Goal: Task Accomplishment & Management: Complete application form

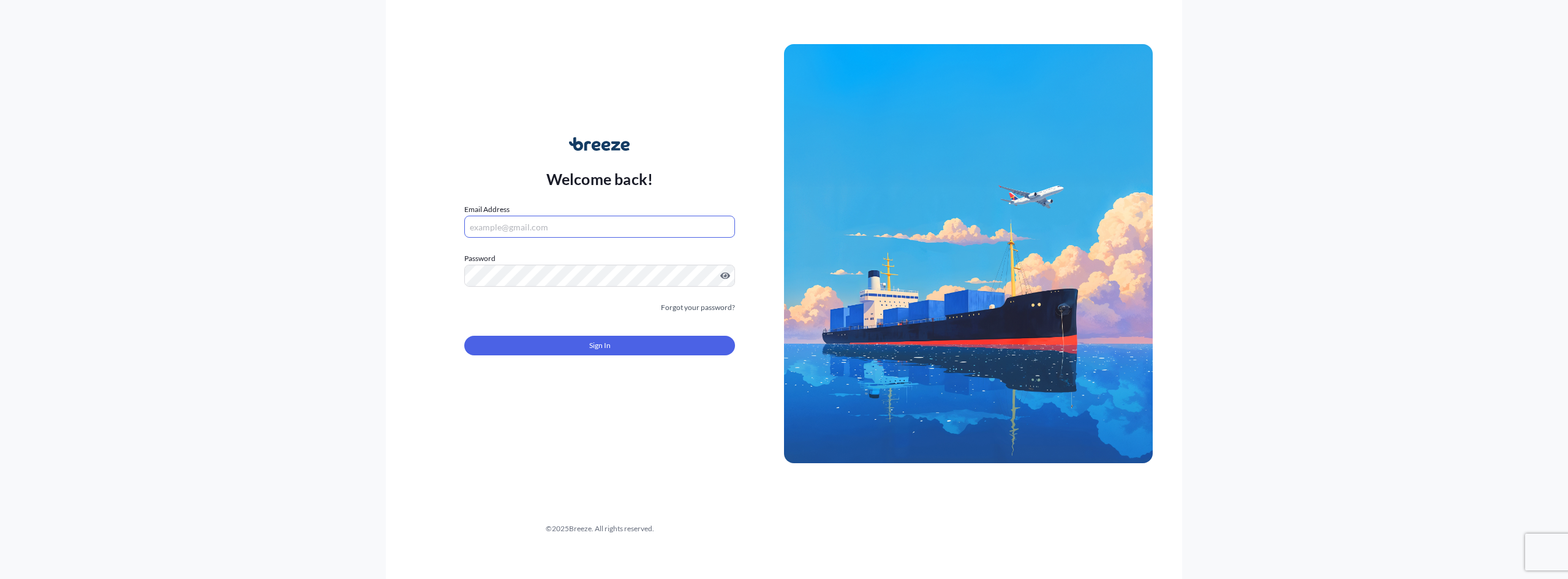
click at [612, 236] on input "Email Address" at bounding box center [600, 226] width 271 height 22
click at [0, 578] on com-1password-button at bounding box center [0, 579] width 0 height 0
type input "[EMAIL_ADDRESS][DOMAIN_NAME]"
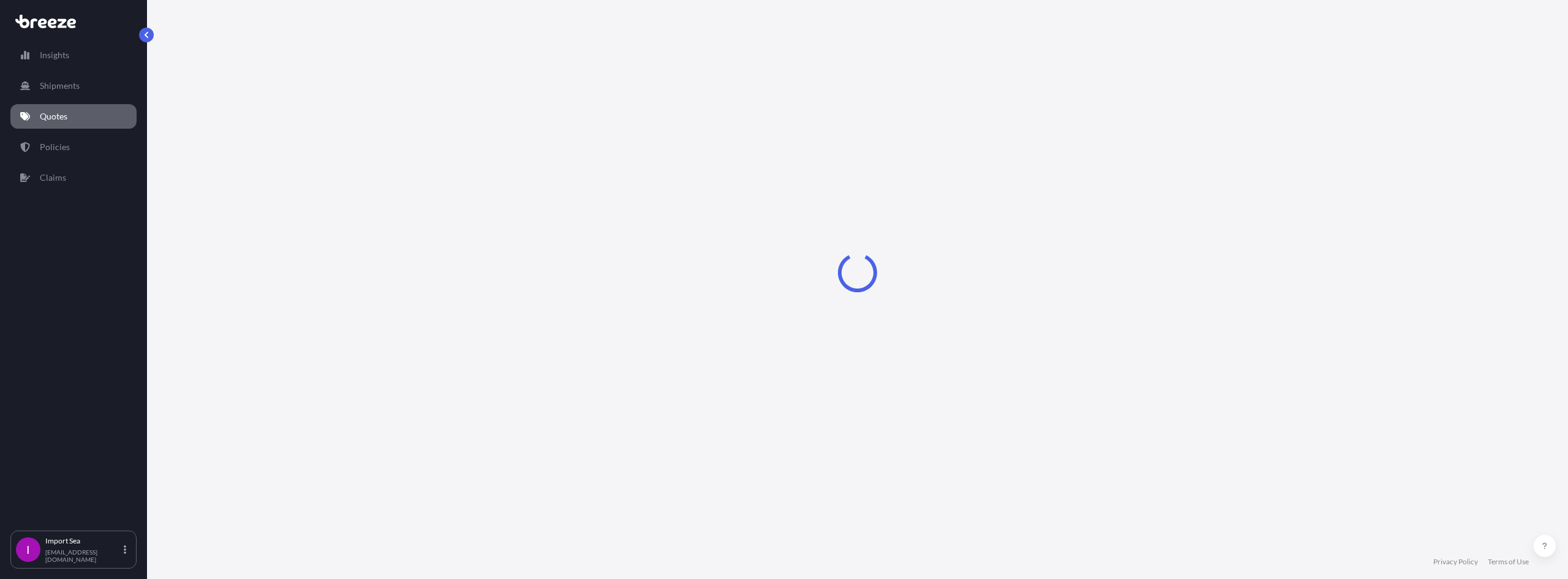
select select "Sea"
select select "1"
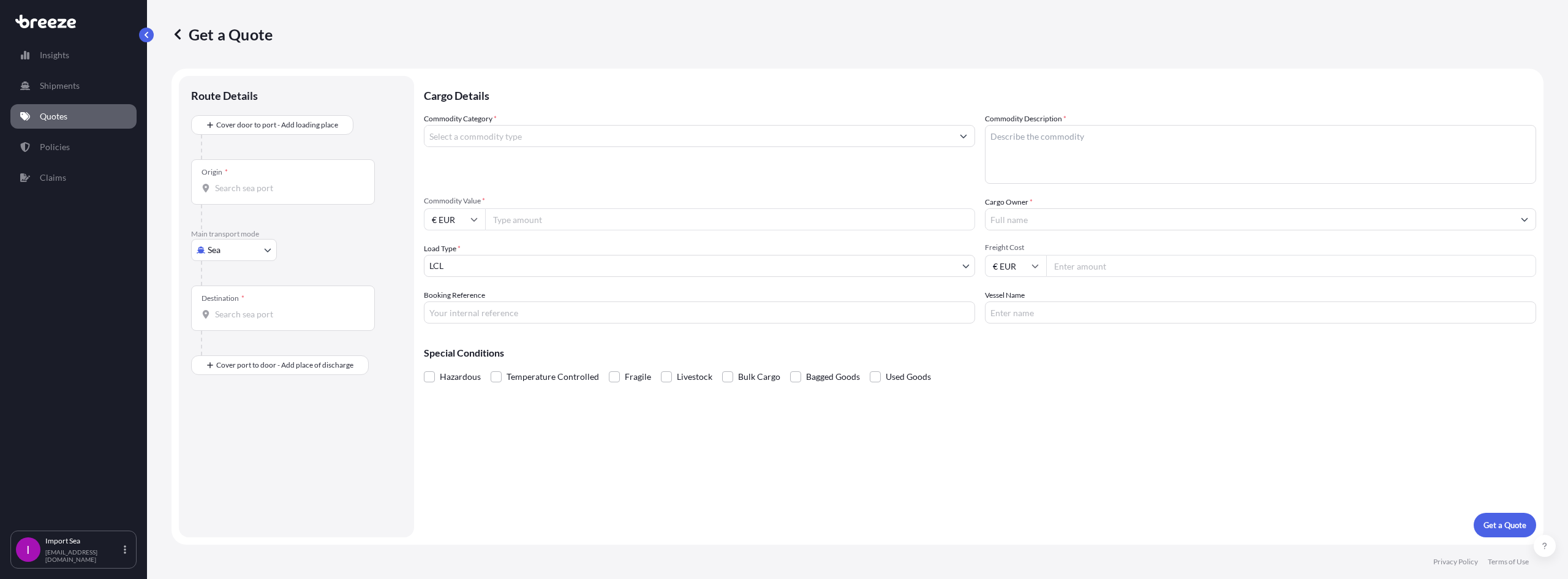
click at [479, 143] on input "Commodity Category *" at bounding box center [688, 135] width 528 height 22
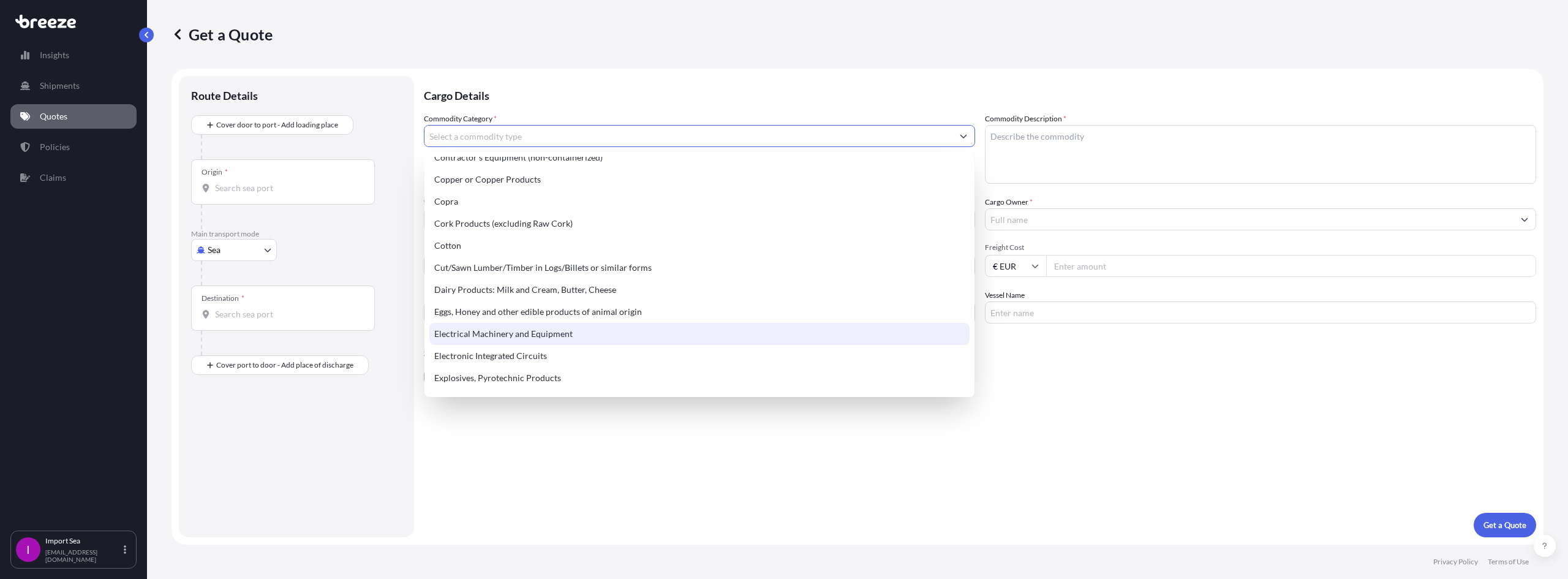
scroll to position [735, 0]
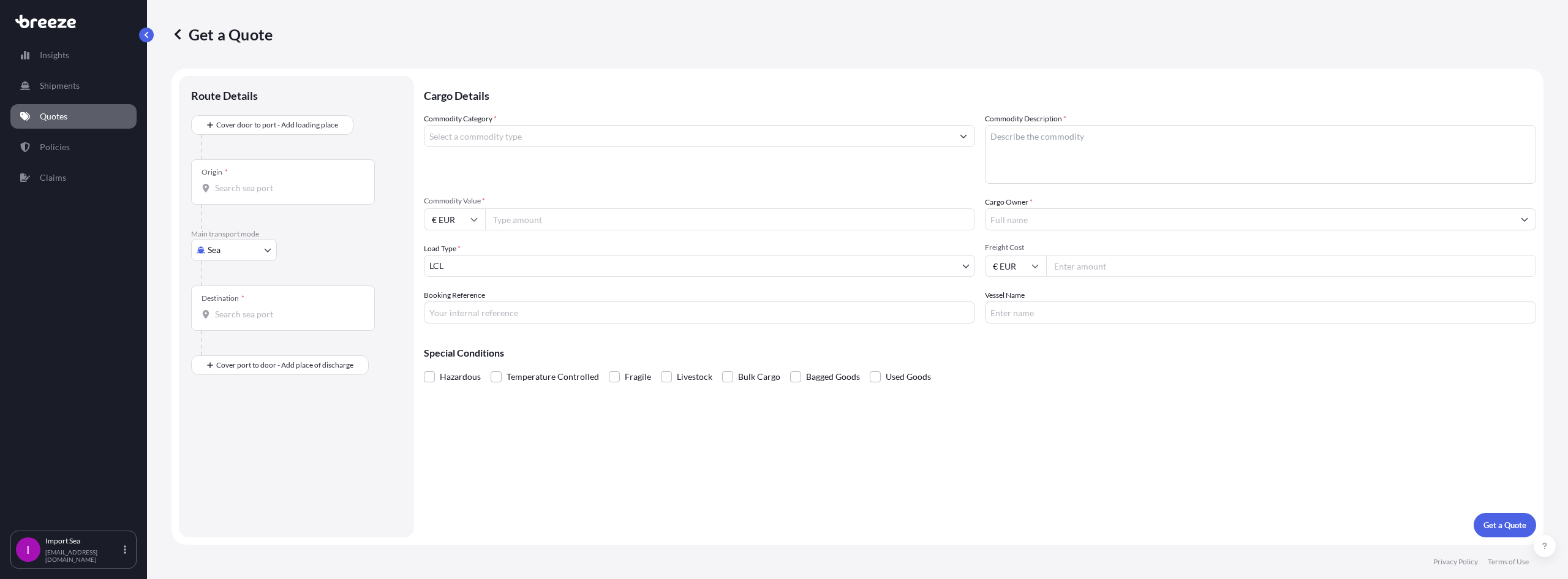
click at [548, 130] on input "Commodity Category *" at bounding box center [688, 135] width 528 height 22
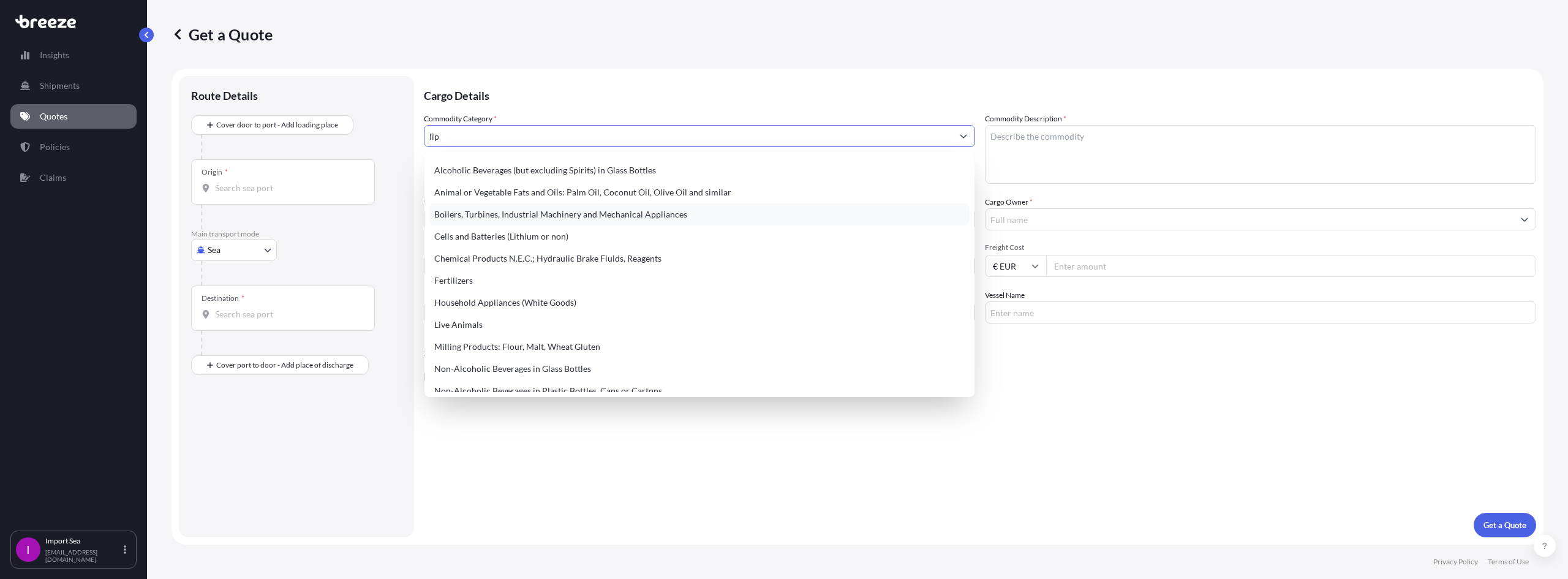
scroll to position [0, 0]
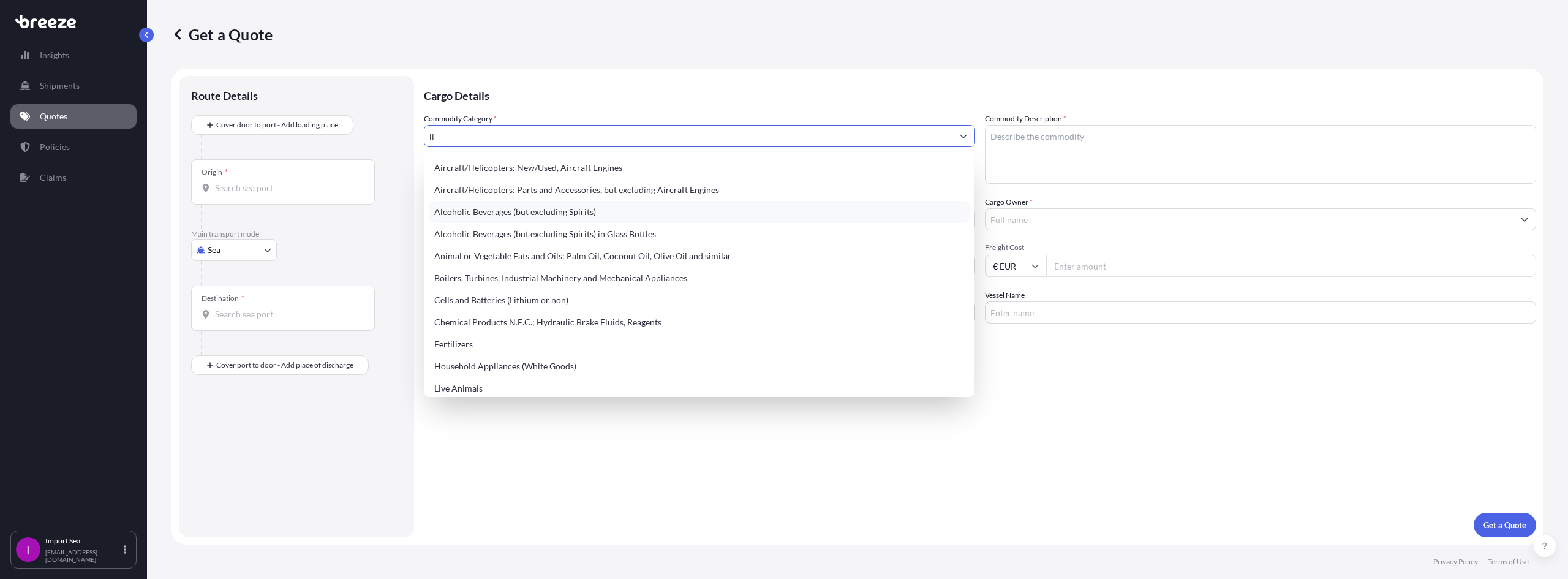
type input "l"
type input "b"
type input "k"
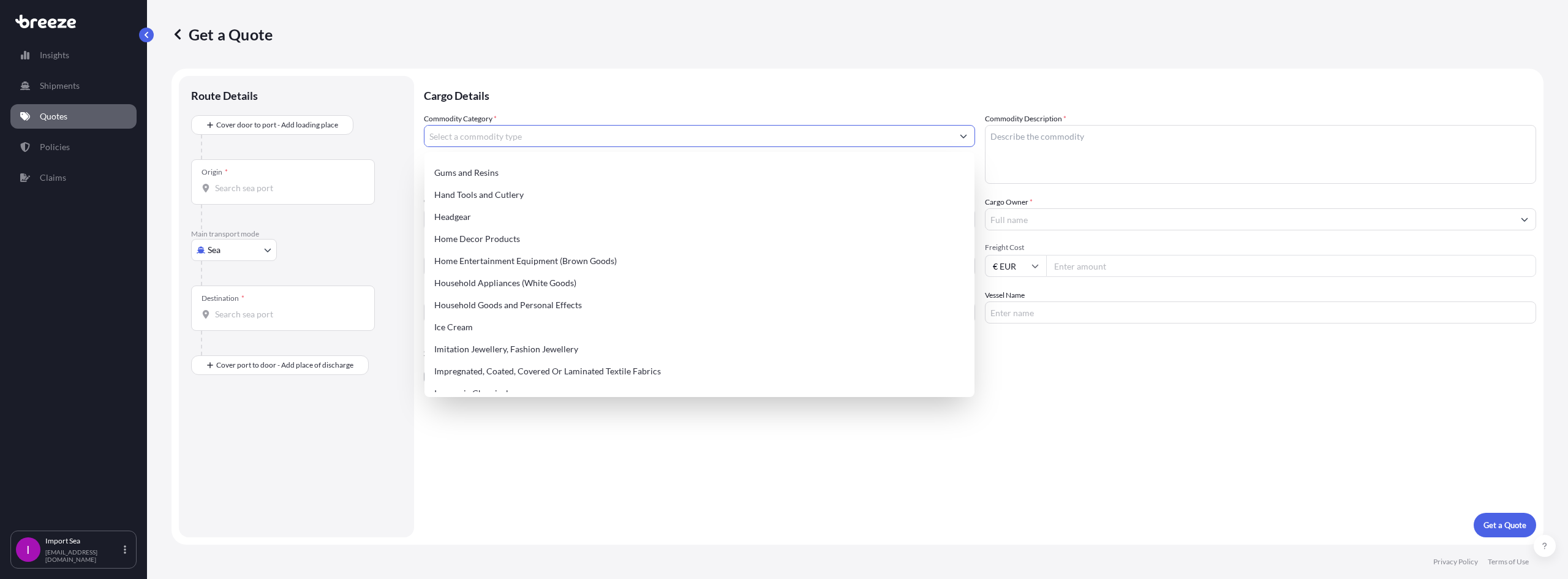
scroll to position [1115, 0]
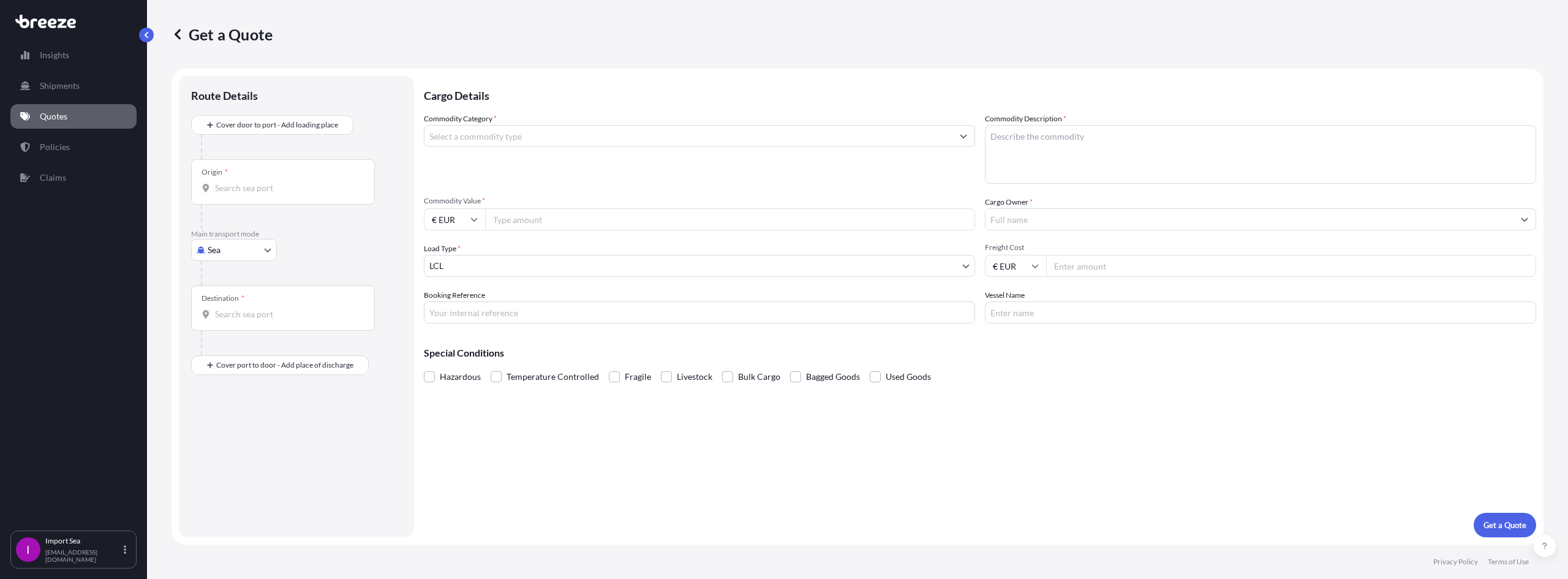
click at [489, 134] on input "Commodity Category *" at bounding box center [688, 135] width 528 height 22
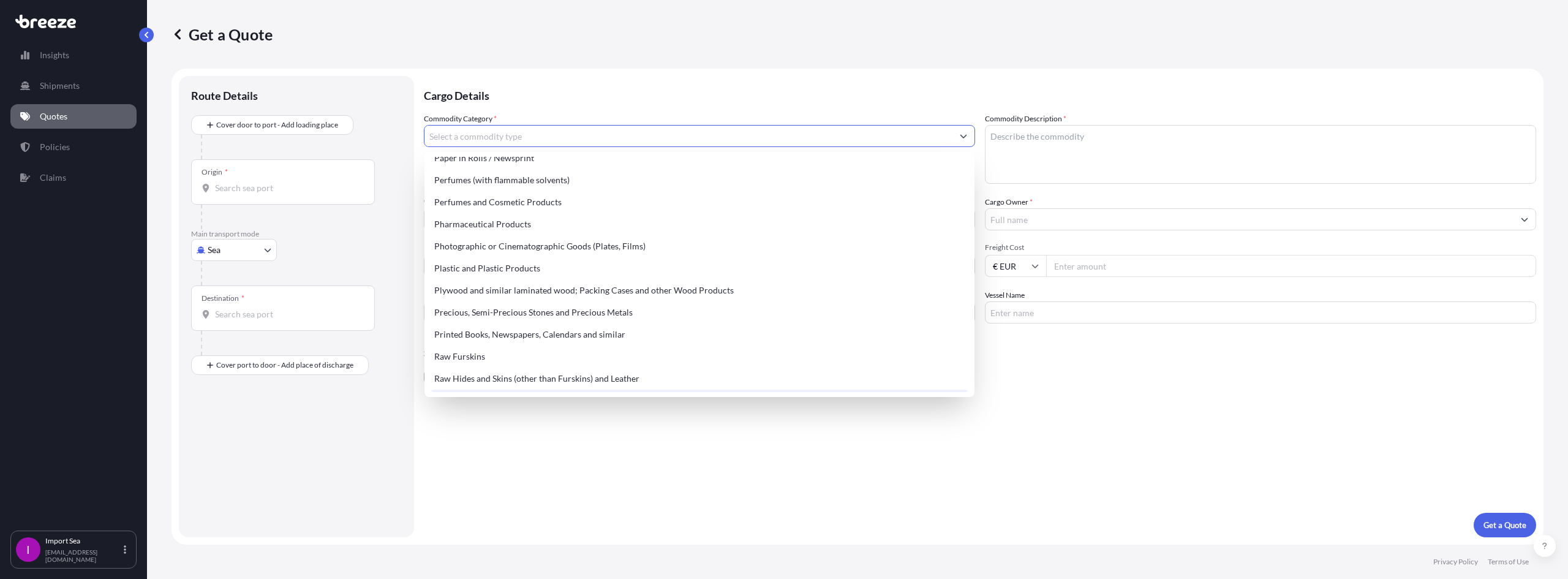
scroll to position [2117, 0]
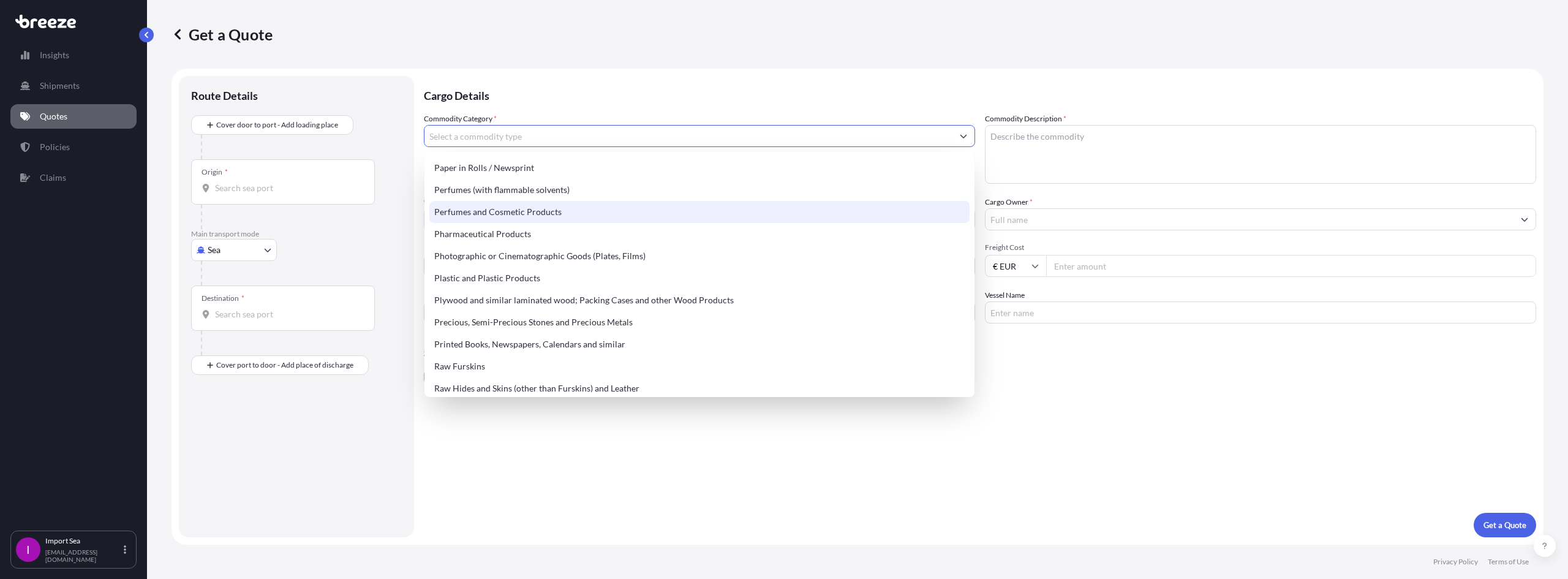
click at [556, 214] on div "Perfumes and Cosmetic Products" at bounding box center [700, 211] width 541 height 22
type input "Perfumes and Cosmetic Products"
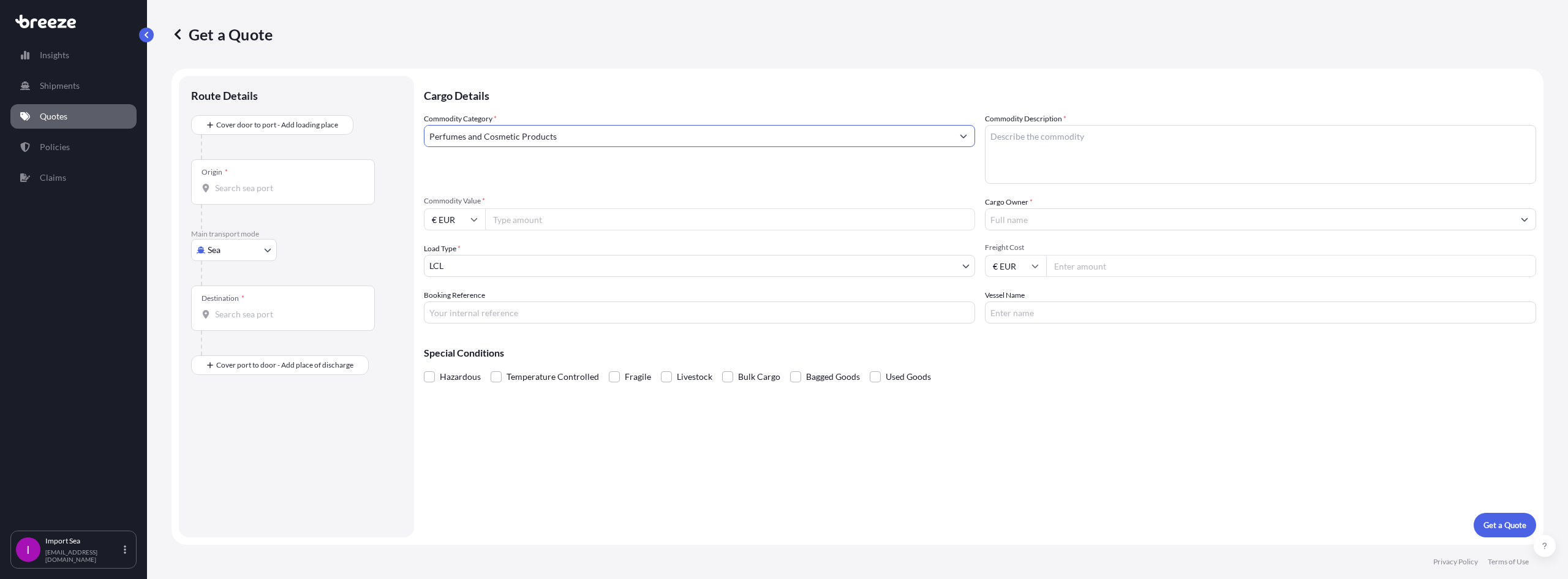
click at [531, 221] on input "Commodity Value *" at bounding box center [730, 219] width 490 height 22
drag, startPoint x: 1067, startPoint y: 145, endPoint x: 1057, endPoint y: 148, distance: 10.4
click at [1064, 145] on textarea "Commodity Description *" at bounding box center [1261, 154] width 551 height 59
click at [1117, 167] on textarea "Commodity Description *" at bounding box center [1261, 154] width 551 height 59
type textarea "LIPBALM"
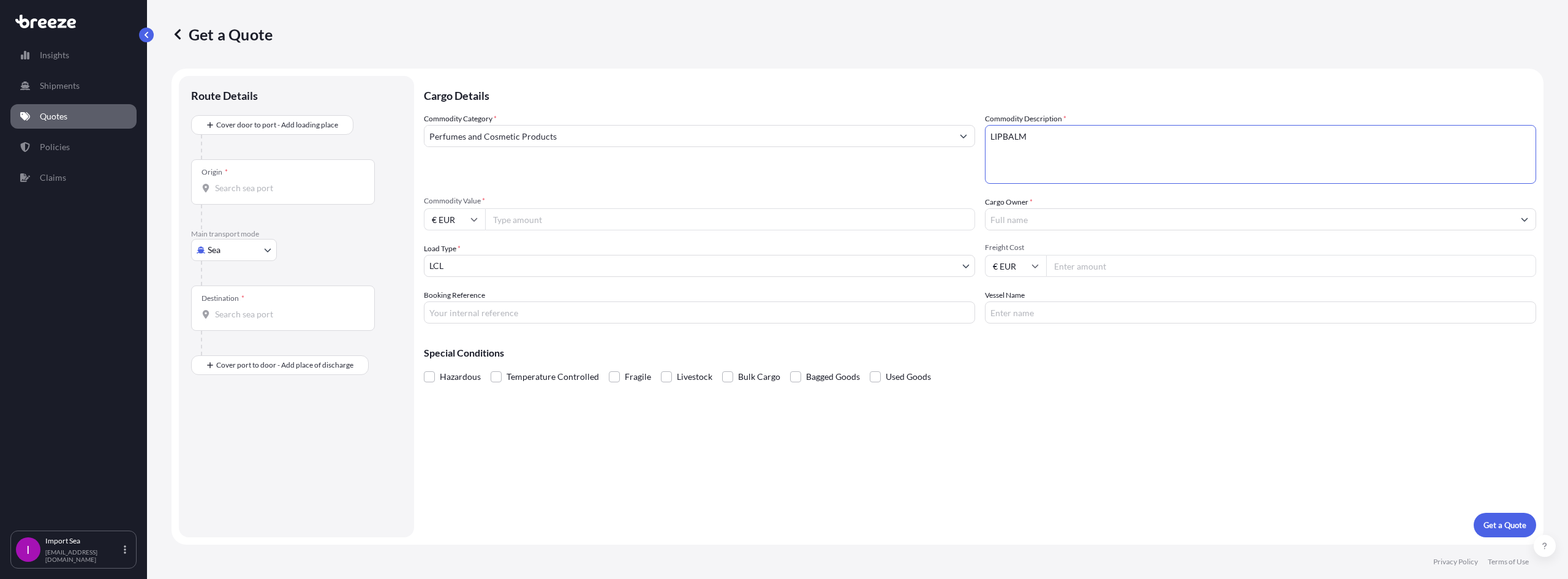
click at [756, 217] on input "Commodity Value *" at bounding box center [730, 219] width 490 height 22
click at [532, 226] on input "Commodity Value *" at bounding box center [730, 219] width 490 height 22
paste input "16.920"
type input "16.920"
click at [461, 215] on input "€ EUR" at bounding box center [455, 219] width 61 height 22
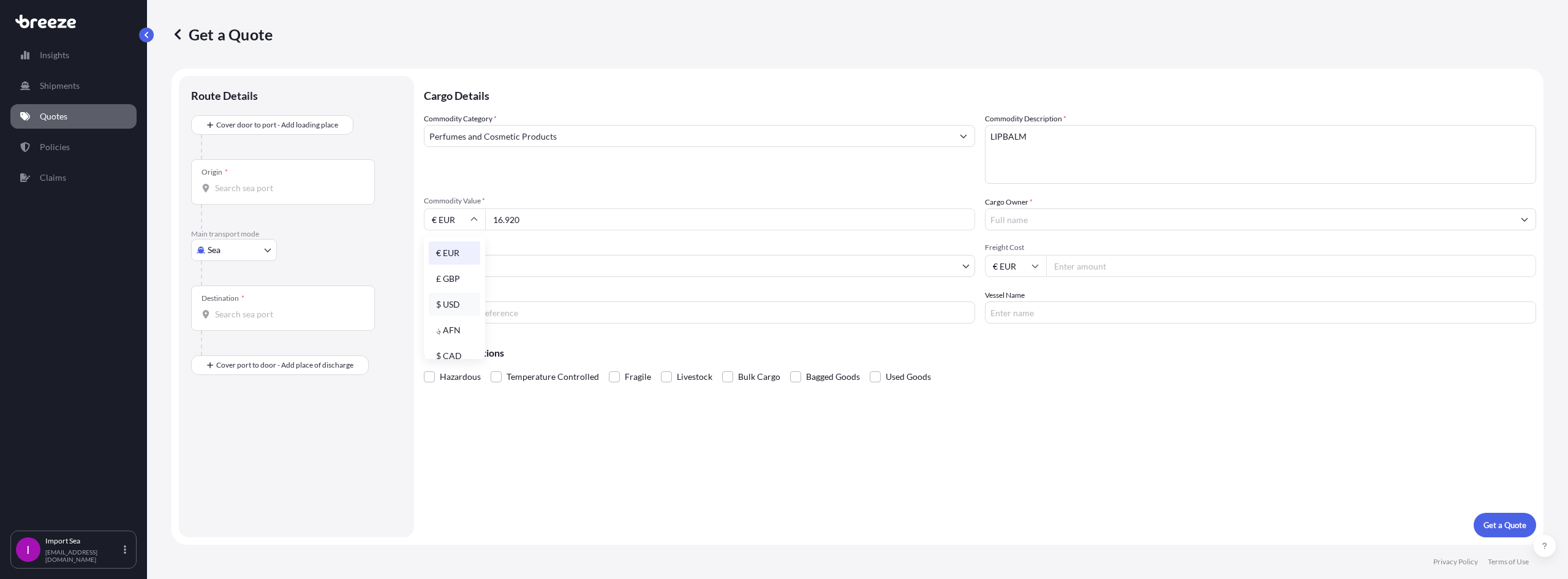
click at [445, 305] on div "$ USD" at bounding box center [455, 304] width 52 height 23
type input "$ USD"
click at [1102, 213] on input "Cargo Owner *" at bounding box center [1249, 219] width 528 height 22
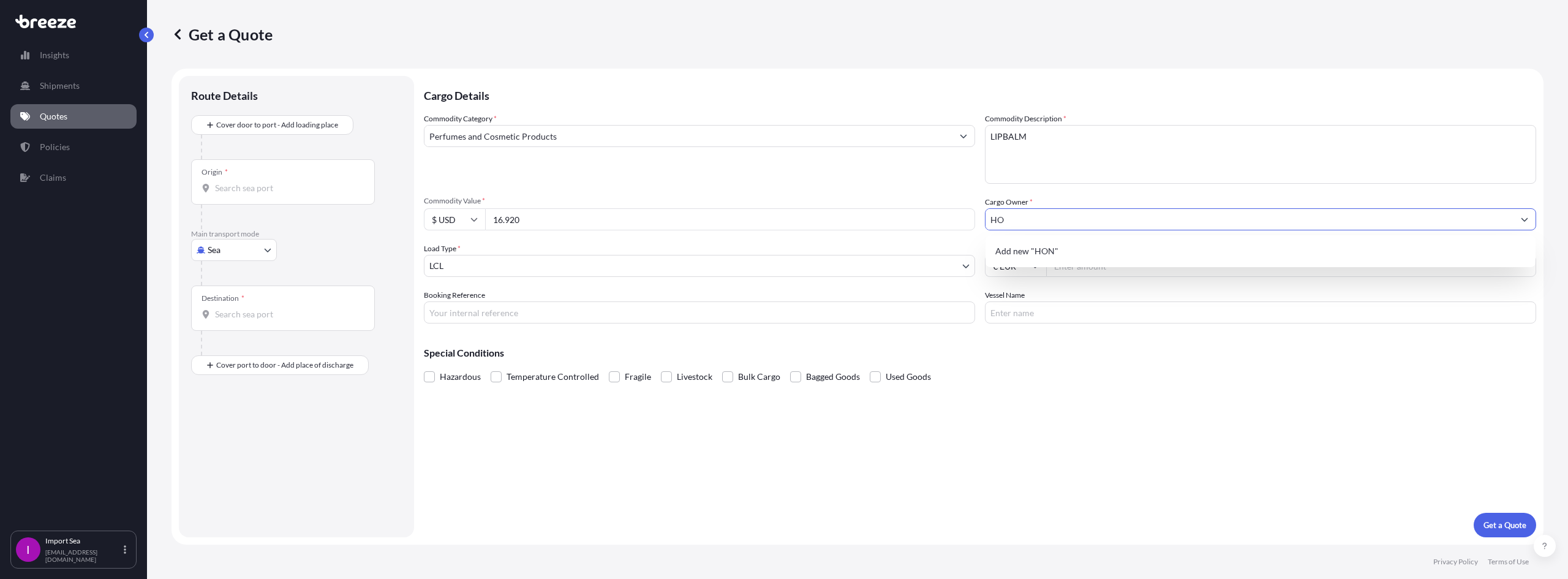
type input "H"
click at [1070, 255] on span "Add new "HONEYBALM"" at bounding box center [1044, 251] width 97 height 12
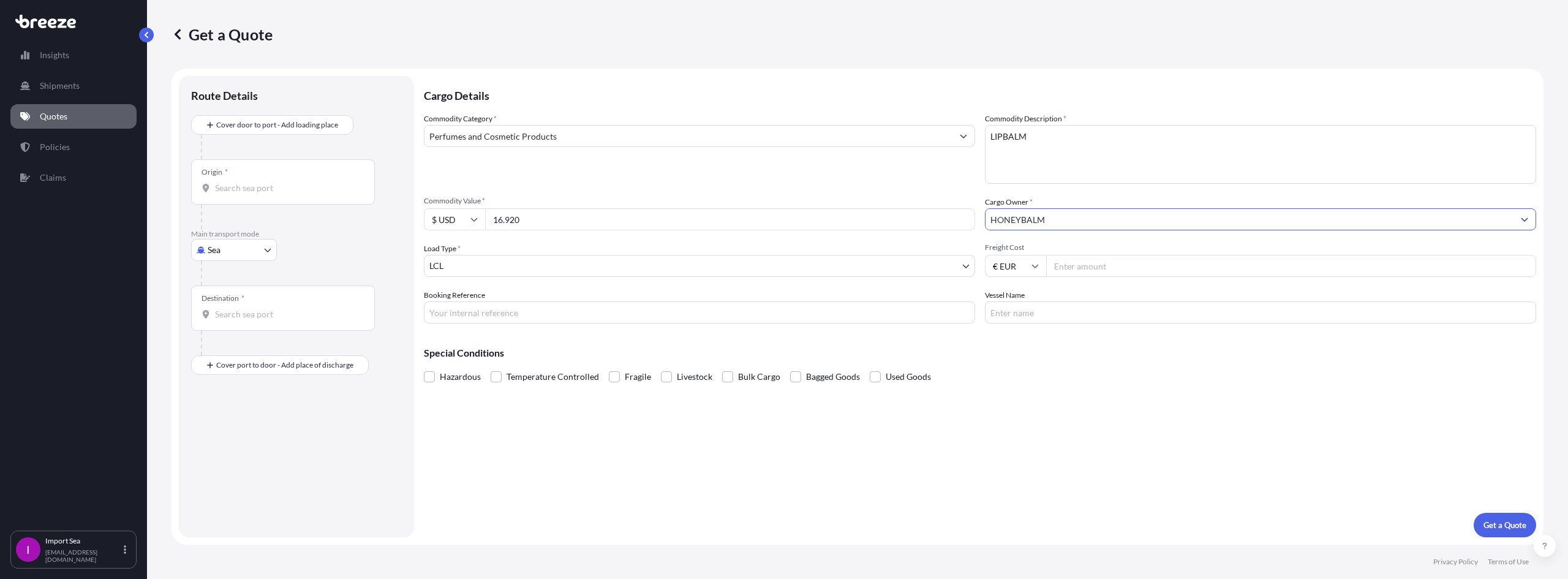
type input "HONEYBALM"
click at [1100, 266] on input "Freight Cost" at bounding box center [1291, 266] width 490 height 22
click at [1099, 268] on input "Freight Cost" at bounding box center [1291, 266] width 490 height 22
paste input "343.85"
type input "343.85"
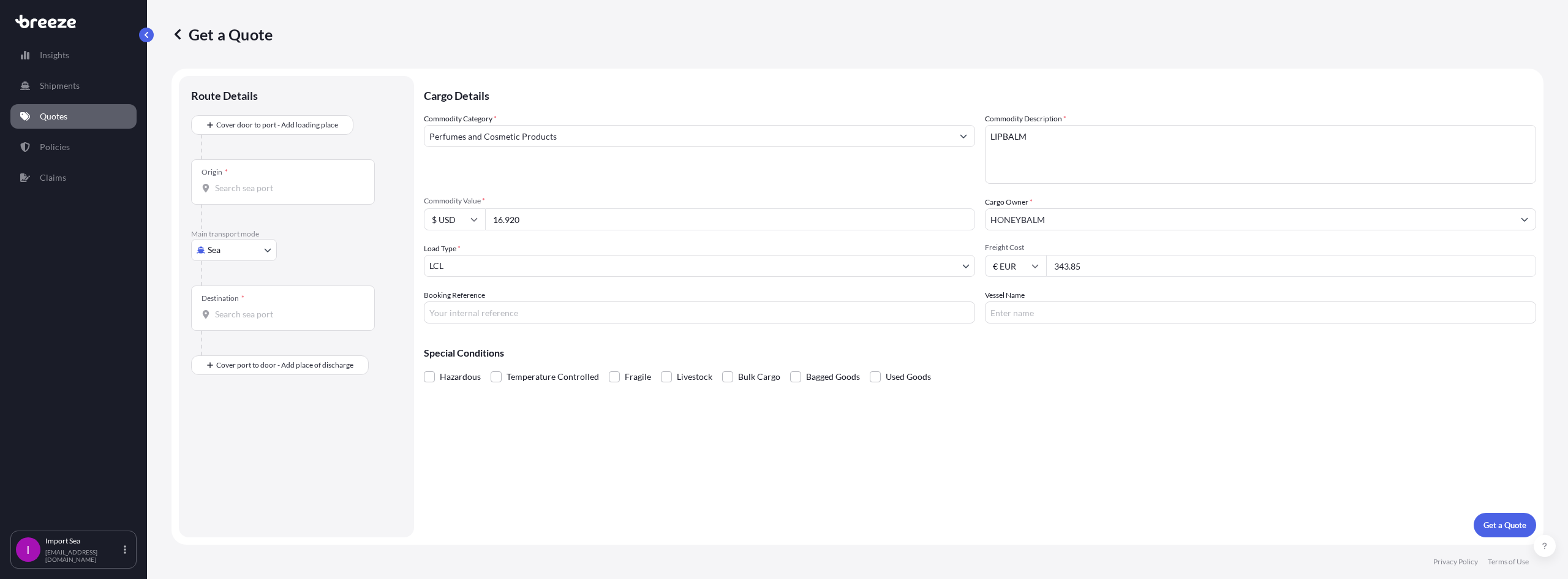
click at [474, 305] on input "Booking Reference" at bounding box center [700, 312] width 551 height 22
click at [835, 323] on input "Booking Reference" at bounding box center [700, 312] width 551 height 22
paste input "SF144982"
type input "SF144982"
click at [1024, 322] on input "Vessel Name" at bounding box center [1261, 312] width 551 height 22
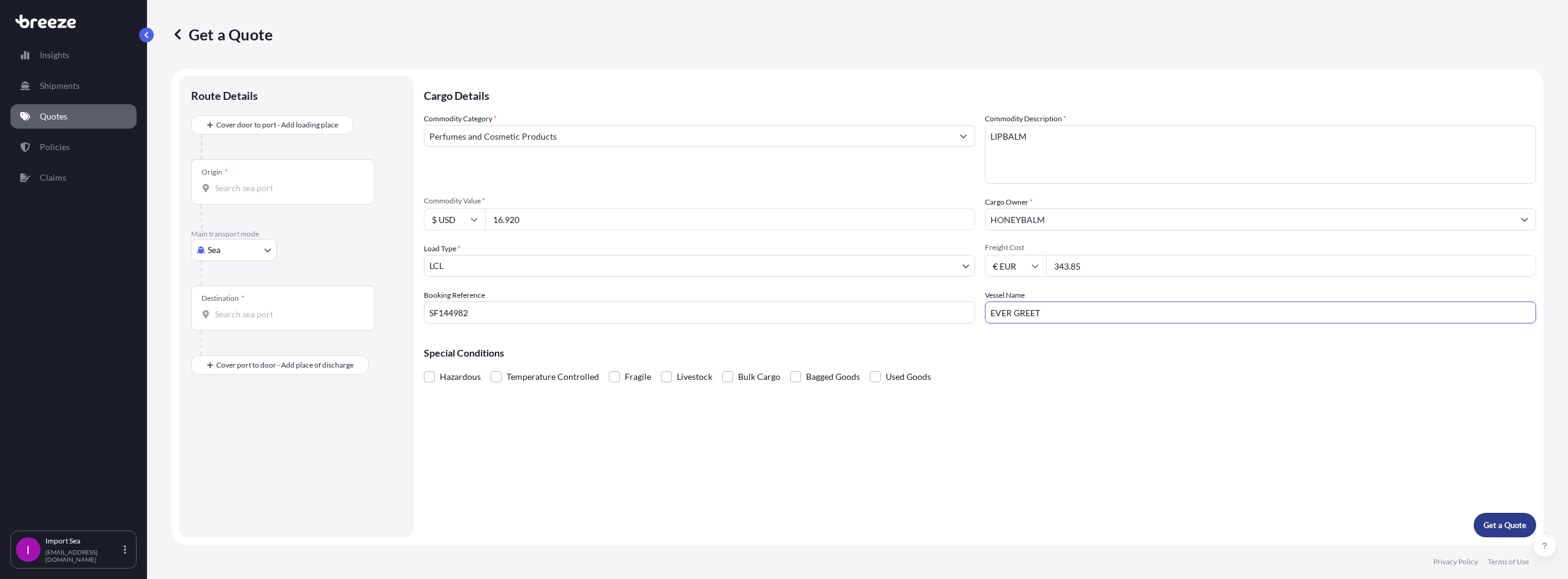
type input "EVER GREET"
click at [1499, 527] on p "Get a Quote" at bounding box center [1505, 525] width 43 height 12
click at [282, 193] on input "Origin * Please select an origin" at bounding box center [287, 188] width 145 height 12
click at [312, 195] on div "Origin *" at bounding box center [283, 181] width 184 height 45
click at [312, 194] on input "Origin * Please select an origin" at bounding box center [287, 188] width 145 height 12
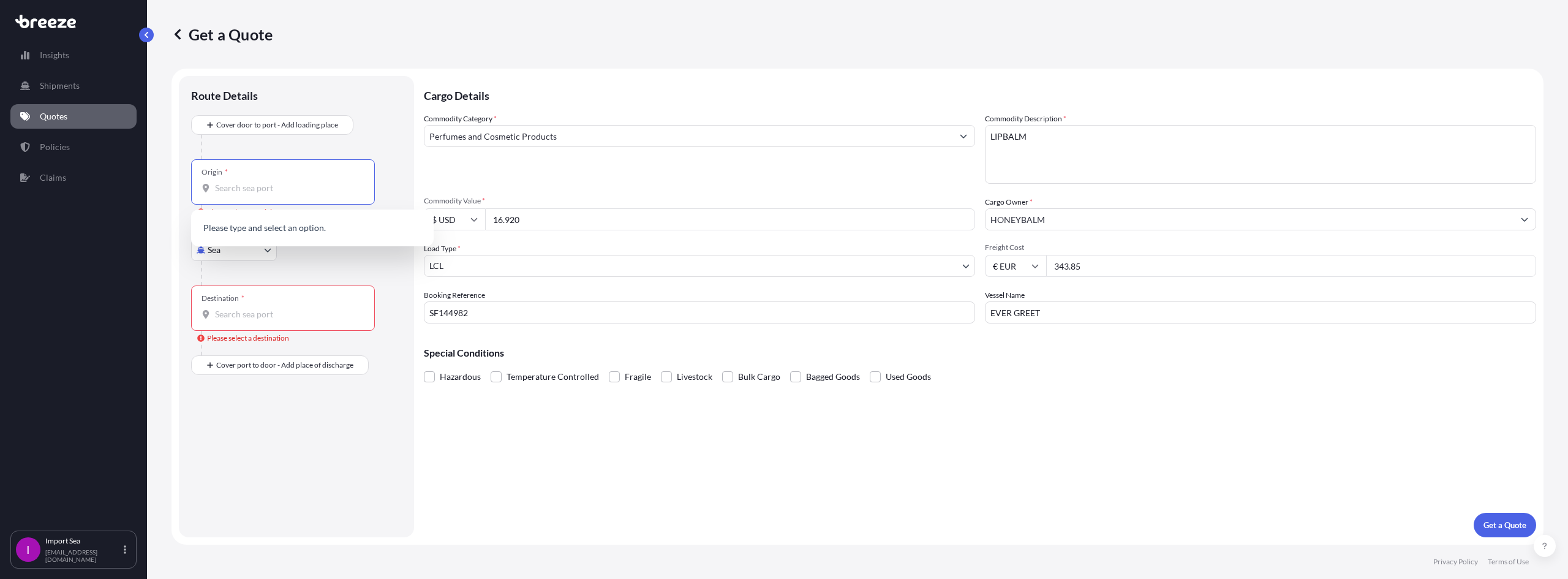
click at [254, 193] on input "Origin * Please select an origin" at bounding box center [287, 188] width 145 height 12
click at [242, 312] on input "Destination * Please select a destination" at bounding box center [287, 314] width 145 height 12
click at [247, 188] on input "Origin * Please select an origin" at bounding box center [287, 188] width 145 height 12
click at [263, 319] on input "Destination * Please select a destination" at bounding box center [287, 314] width 145 height 12
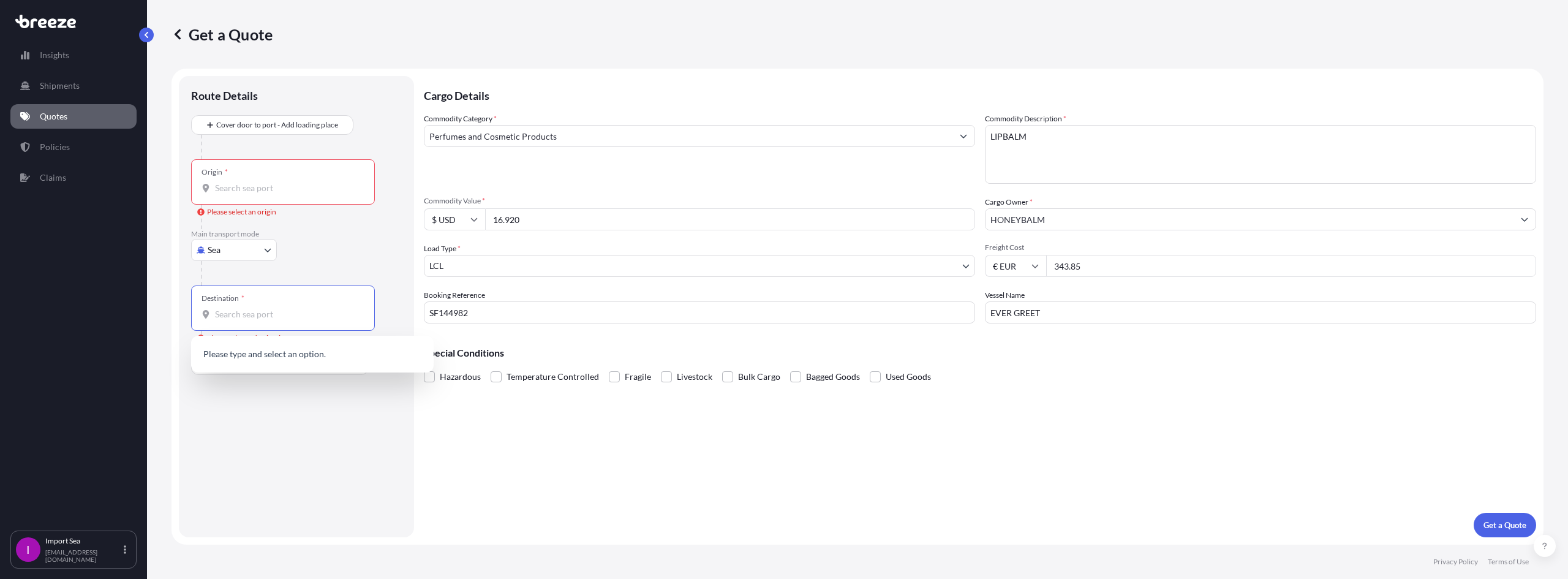
click at [238, 193] on input "Origin * Please select an origin" at bounding box center [287, 188] width 145 height 12
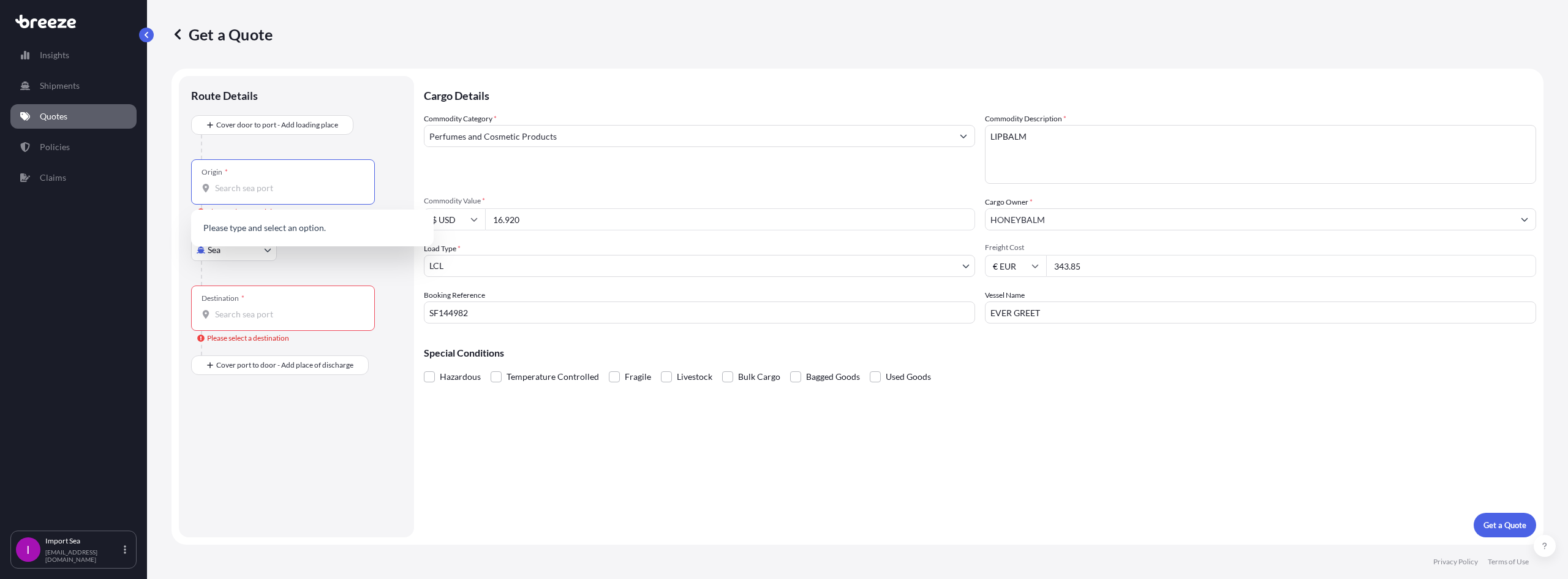
click at [229, 190] on input "Origin * Please select an origin" at bounding box center [287, 188] width 145 height 12
type input "CNNBO - Ningbo, [GEOGRAPHIC_DATA]"
click at [246, 318] on input "Destination * Please select a destination" at bounding box center [287, 319] width 145 height 12
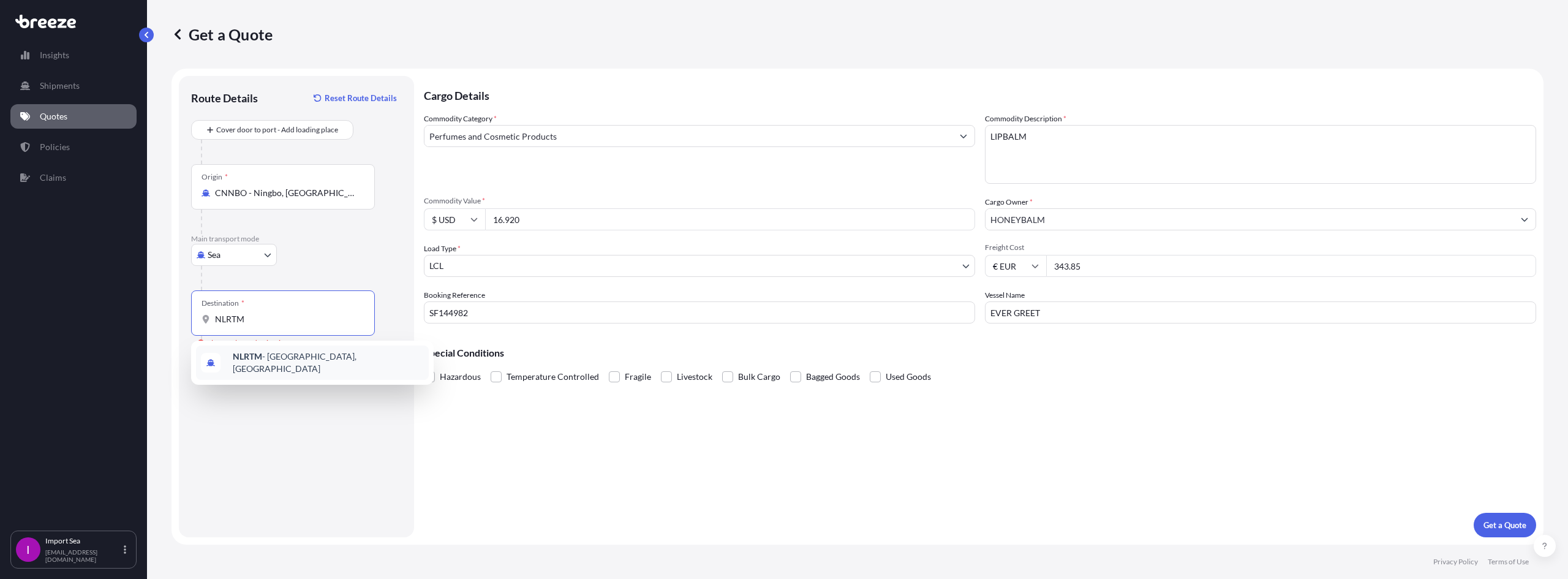
click at [312, 370] on div "NLRTM - [GEOGRAPHIC_DATA], [GEOGRAPHIC_DATA]" at bounding box center [312, 362] width 233 height 34
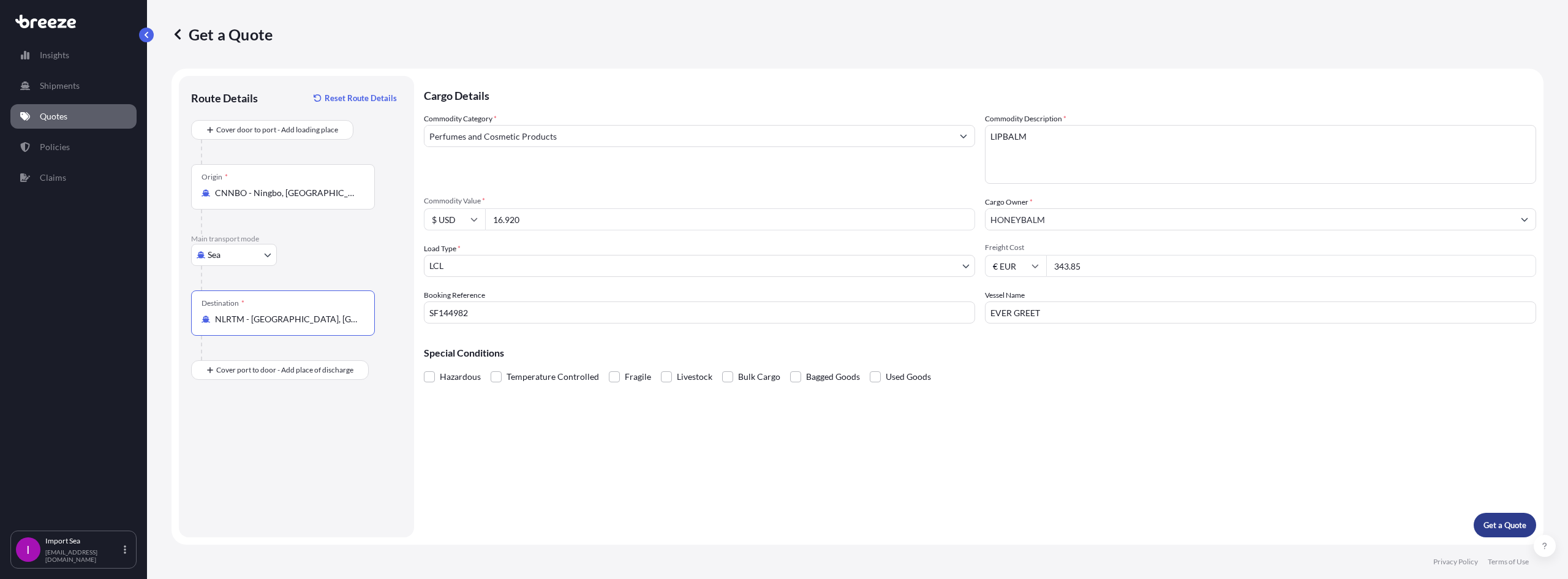
type input "NLRTM - [GEOGRAPHIC_DATA], [GEOGRAPHIC_DATA]"
click at [1517, 517] on button "Get a Quote" at bounding box center [1505, 524] width 62 height 24
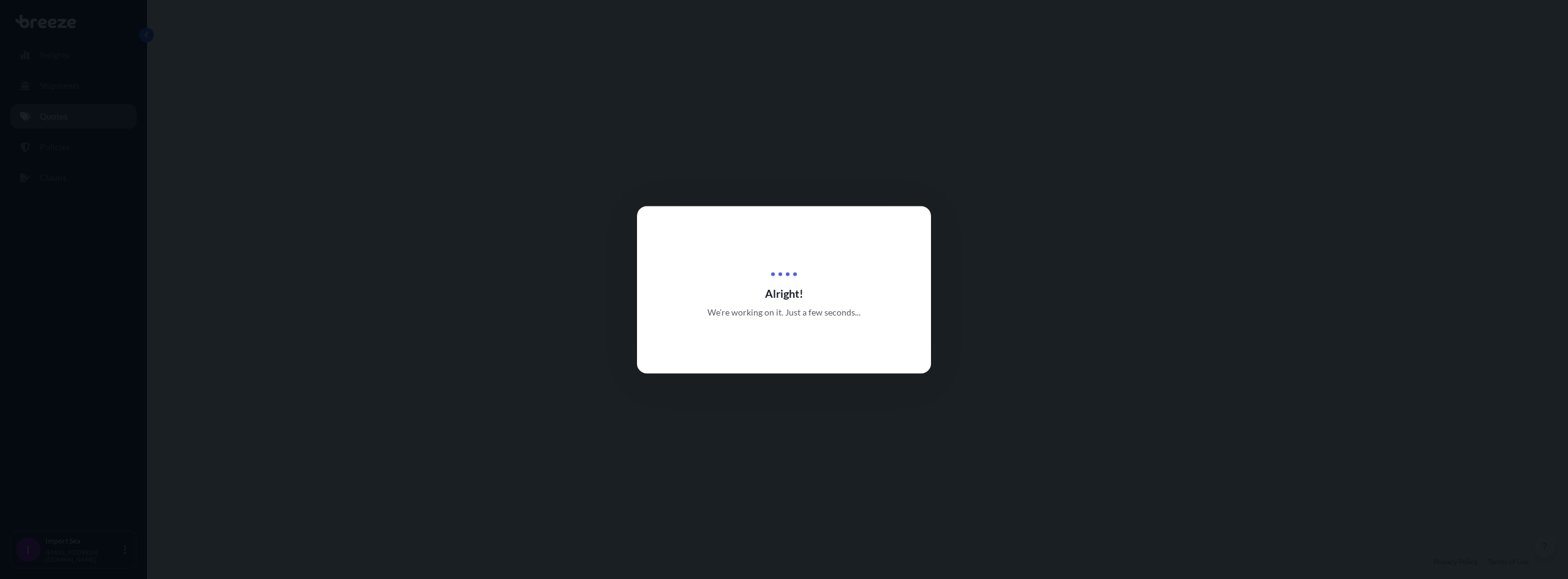
select select "Sea"
select select "1"
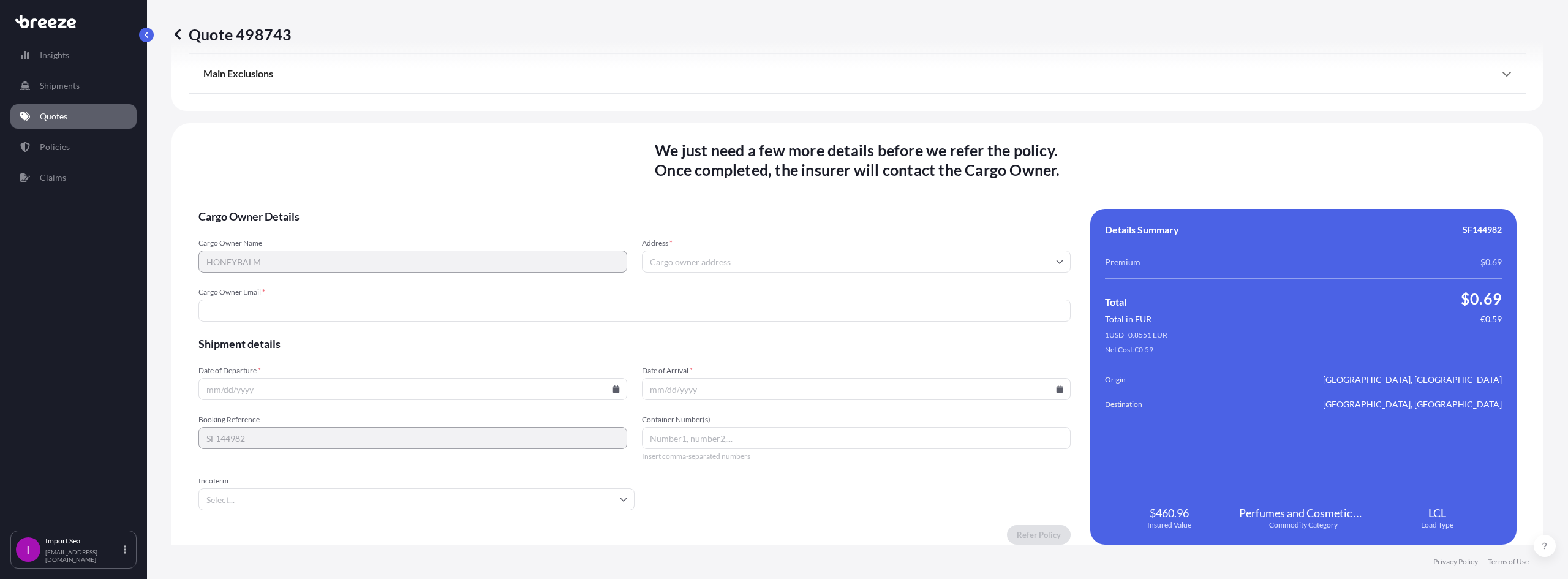
scroll to position [1483, 0]
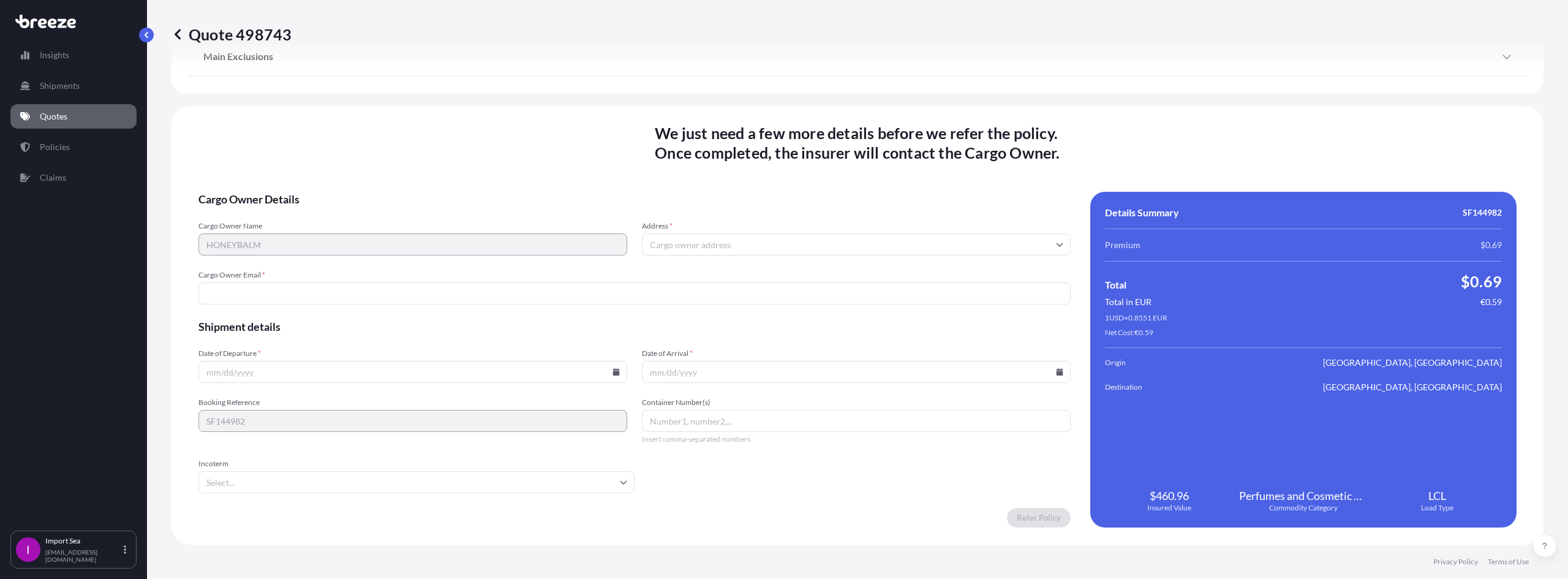
click at [227, 292] on input "Cargo Owner Email *" at bounding box center [634, 293] width 872 height 22
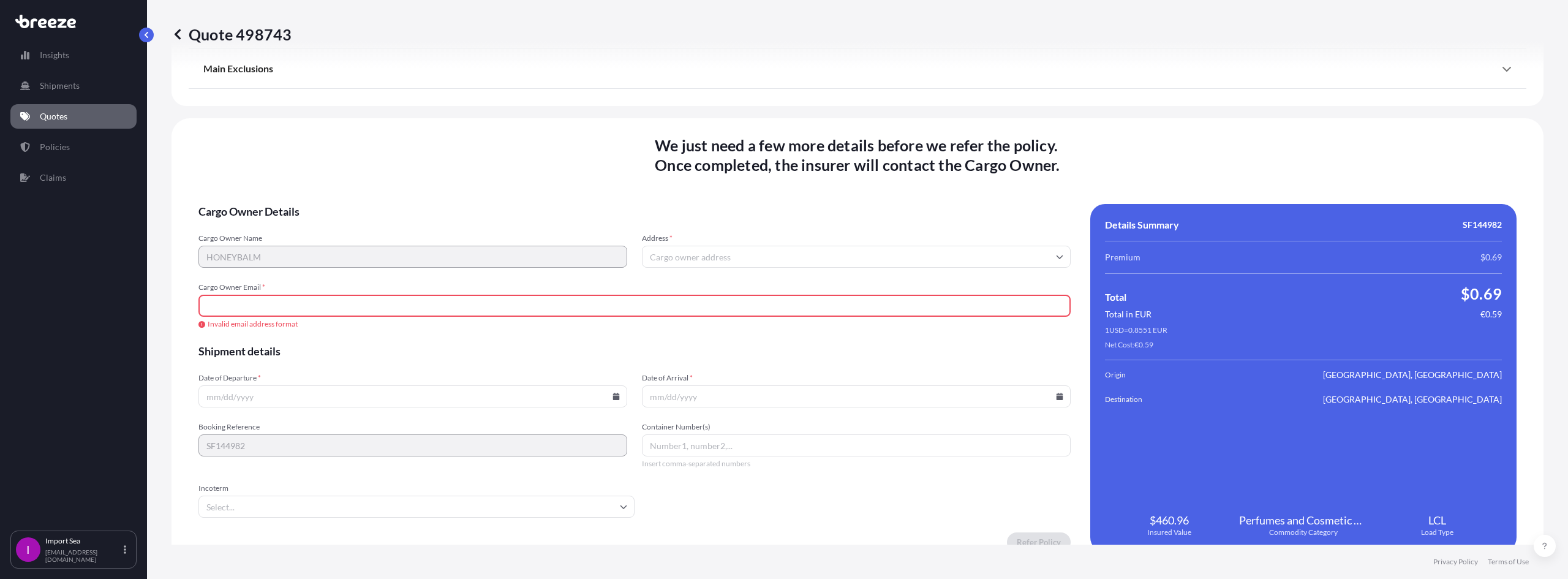
click at [214, 300] on input "Cargo Owner Email *" at bounding box center [634, 305] width 872 height 22
paste input "[PERSON_NAME][EMAIL_ADDRESS][DOMAIN_NAME]"
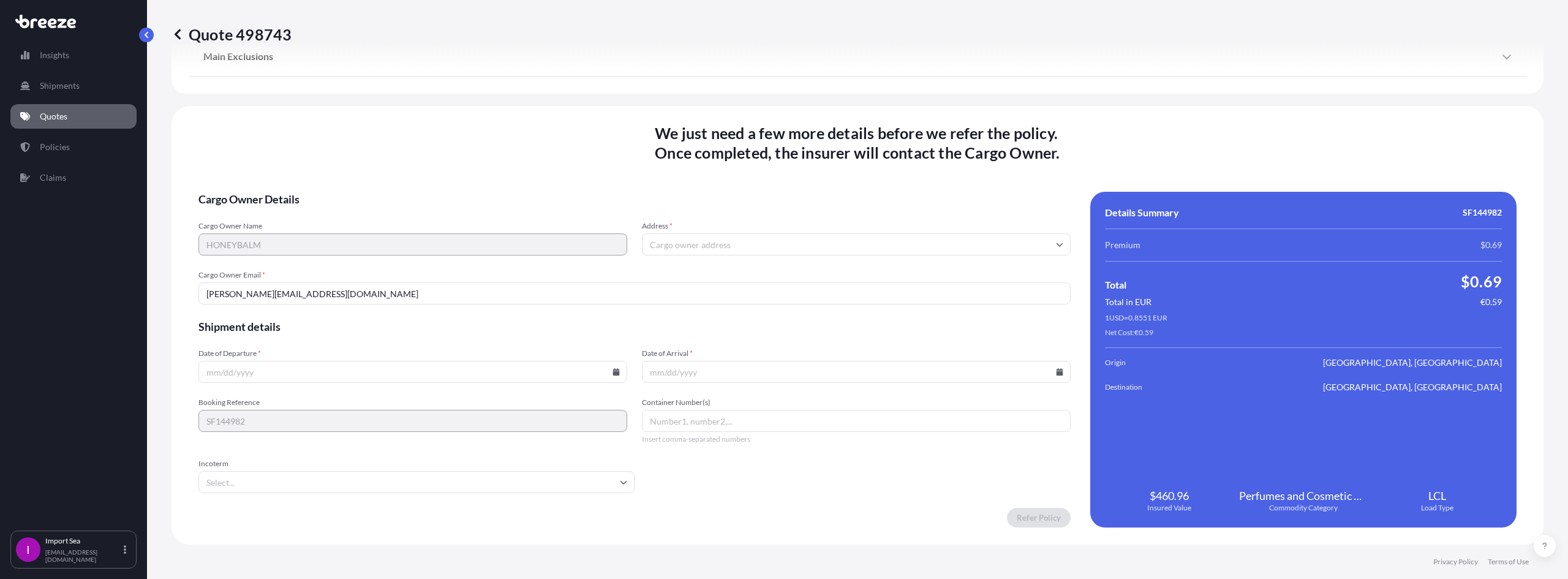
type input "[PERSON_NAME][EMAIL_ADDRESS][DOMAIN_NAME]"
click at [248, 396] on form "Cargo Owner Details Cargo Owner Name HONEYBALM Address * Cargo Owner Email * [E…" at bounding box center [634, 360] width 872 height 335
click at [250, 368] on input "Date of Departure *" at bounding box center [413, 371] width 429 height 22
drag, startPoint x: 608, startPoint y: 379, endPoint x: 604, endPoint y: 389, distance: 10.8
click at [604, 389] on form "Cargo Owner Details Cargo Owner Name HONEYBALM Address * Cargo Owner Email * [E…" at bounding box center [634, 360] width 872 height 335
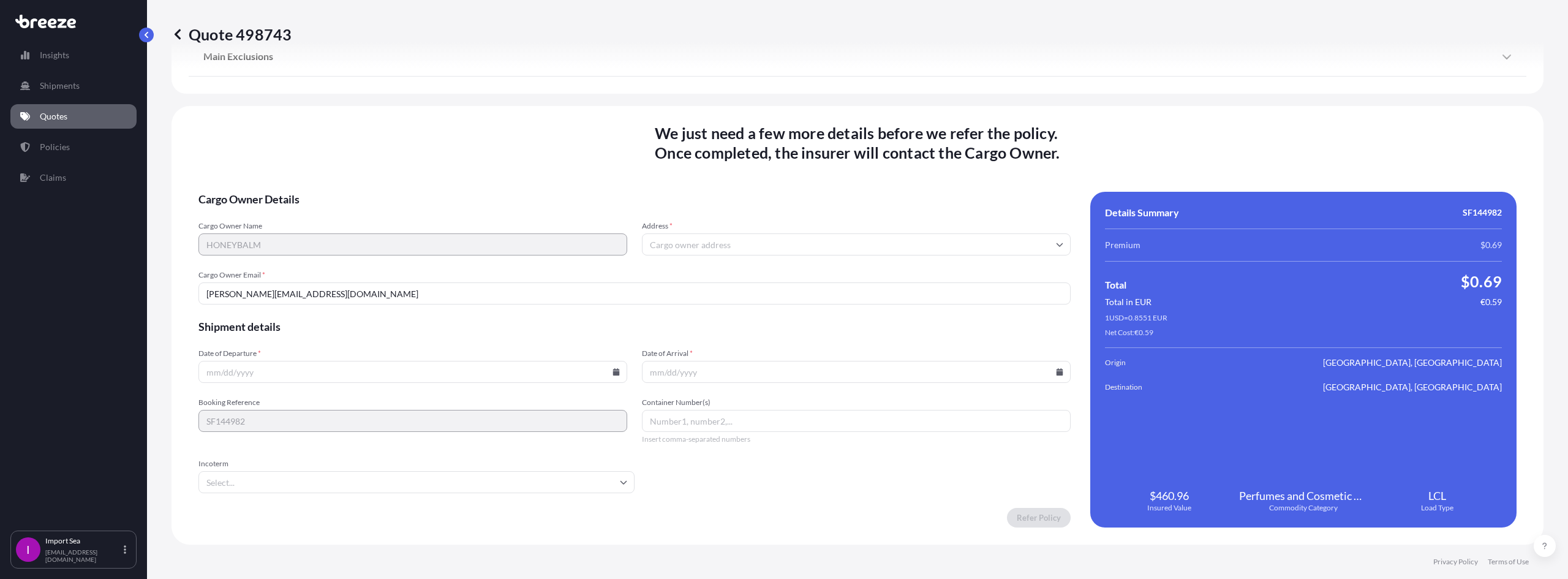
click at [614, 373] on icon at bounding box center [617, 372] width 7 height 7
click at [494, 236] on button "14" at bounding box center [497, 239] width 19 height 19
type input "[DATE]"
click at [1057, 372] on icon at bounding box center [1060, 372] width 7 height 7
click at [940, 167] on button at bounding box center [935, 165] width 19 height 19
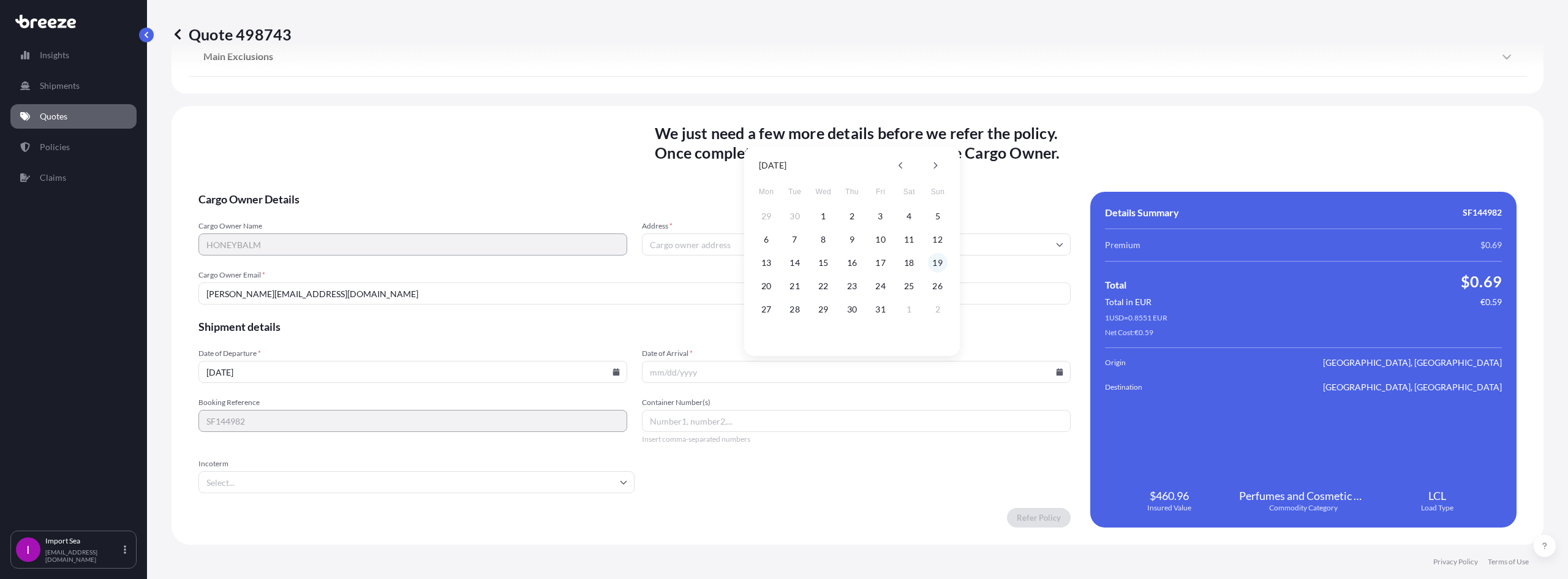
click at [939, 266] on button "19" at bounding box center [938, 262] width 19 height 19
type input "[DATE]"
click at [708, 247] on input "Address *" at bounding box center [857, 244] width 429 height 22
click at [799, 252] on input "Address *" at bounding box center [857, 244] width 429 height 22
click at [795, 247] on input "Address *" at bounding box center [857, 244] width 429 height 22
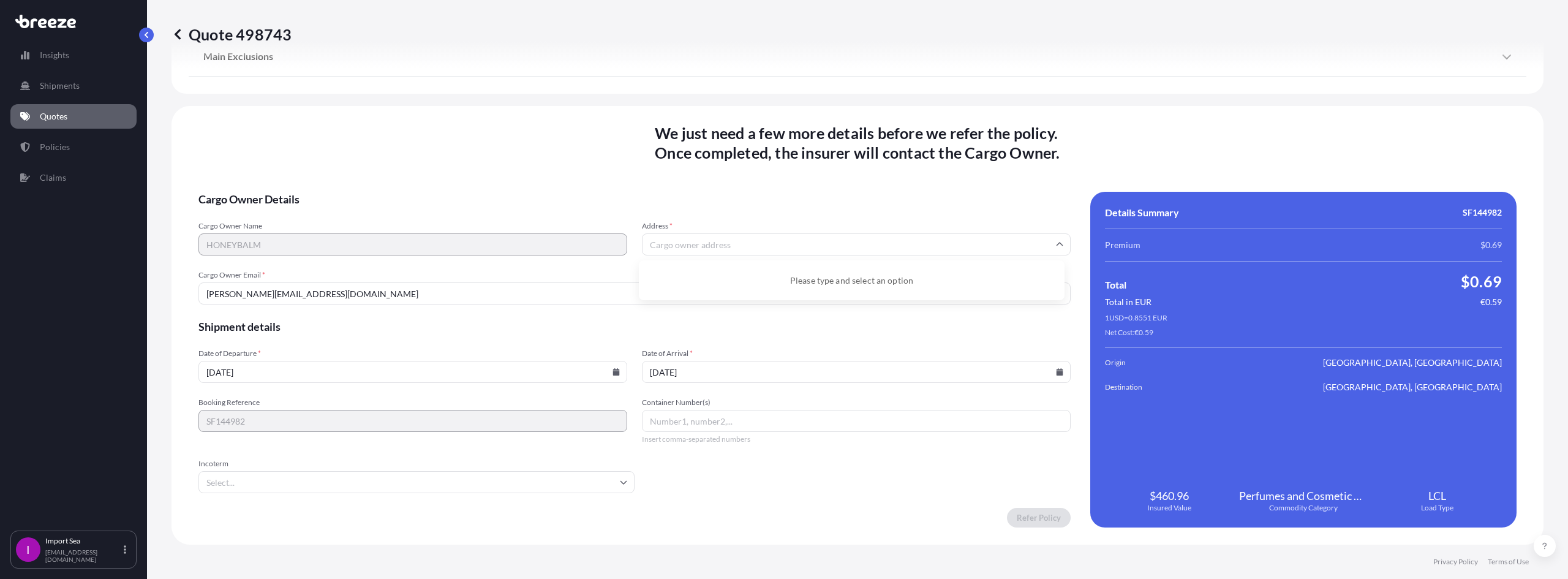
click at [676, 247] on input "Address *" at bounding box center [857, 244] width 429 height 22
click at [745, 247] on input "Address *" at bounding box center [857, 244] width 429 height 22
click at [943, 247] on input "Address *" at bounding box center [857, 244] width 429 height 22
click at [744, 244] on input "Address *" at bounding box center [857, 244] width 429 height 22
click at [707, 249] on input "Address *" at bounding box center [857, 244] width 429 height 22
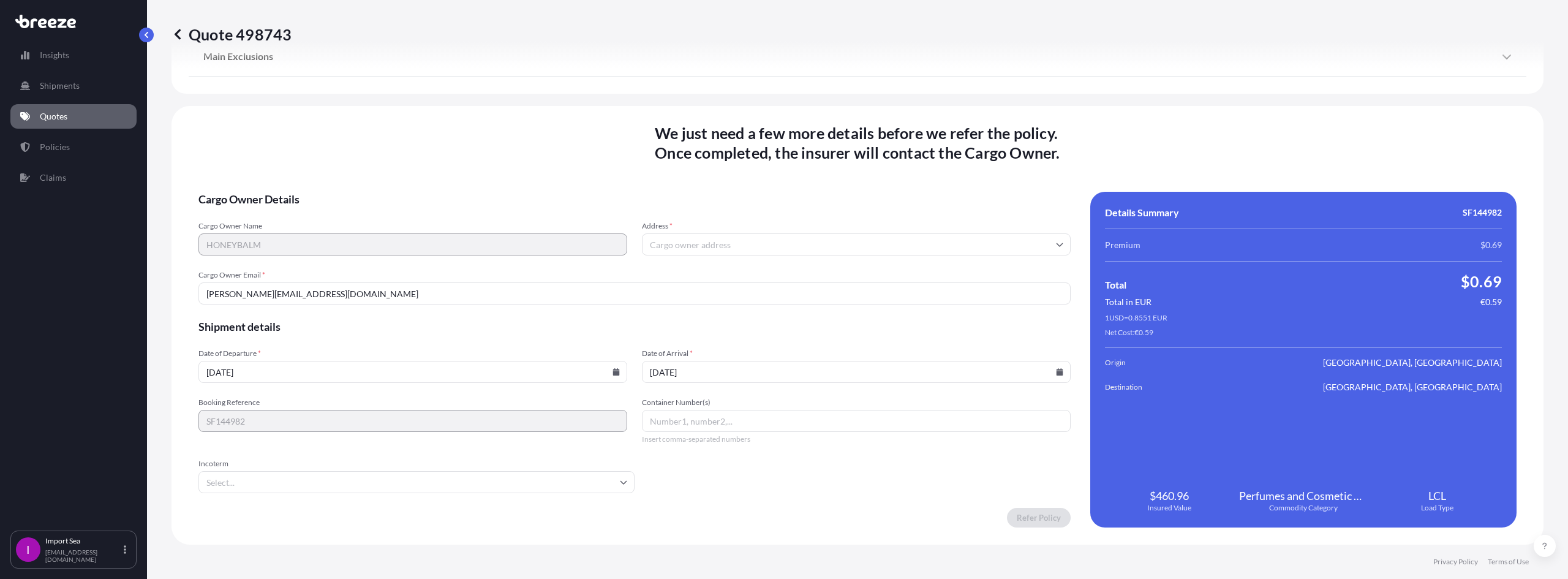
paste input "HABRAKEN 2601 5507 [GEOGRAPHIC_DATA]"
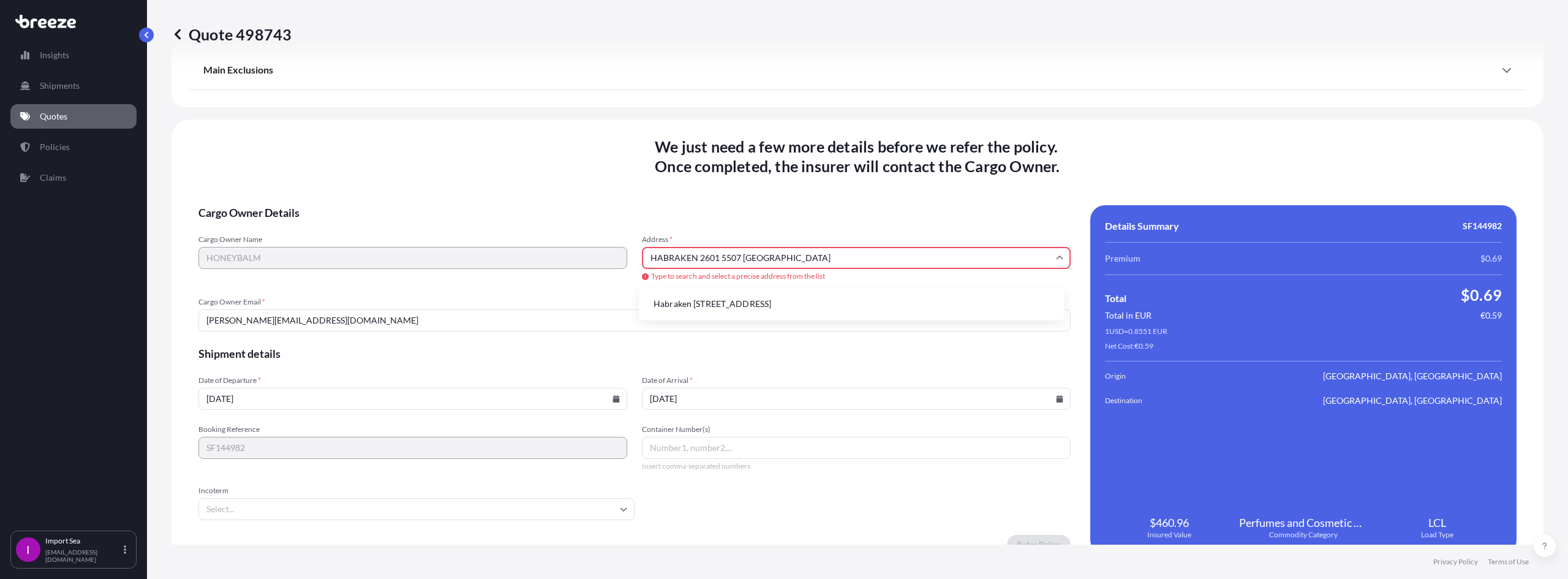
click at [779, 302] on li "Habraken [STREET_ADDRESS]" at bounding box center [852, 304] width 416 height 23
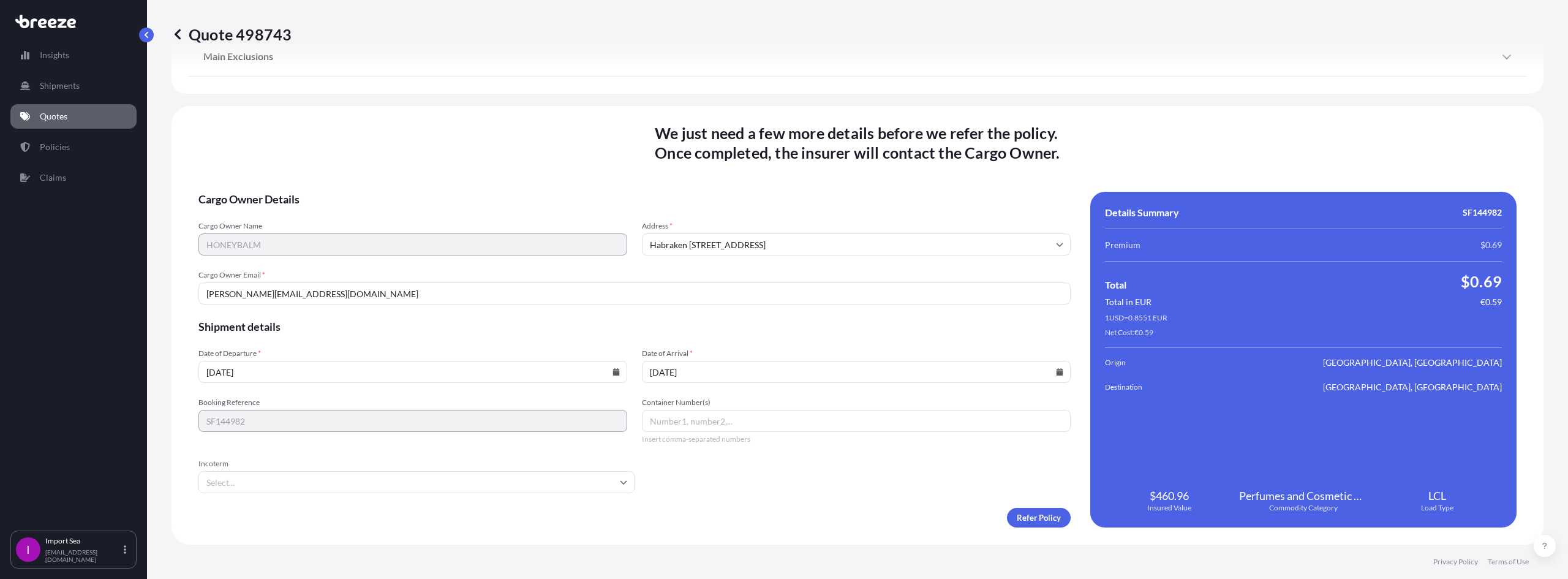
type input "Habraken [STREET_ADDRESS]"
click at [520, 483] on input "Incoterm" at bounding box center [416, 482] width 436 height 22
click at [248, 484] on input "Incoterm" at bounding box center [416, 482] width 436 height 22
click at [256, 363] on li "EXW" at bounding box center [415, 360] width 423 height 23
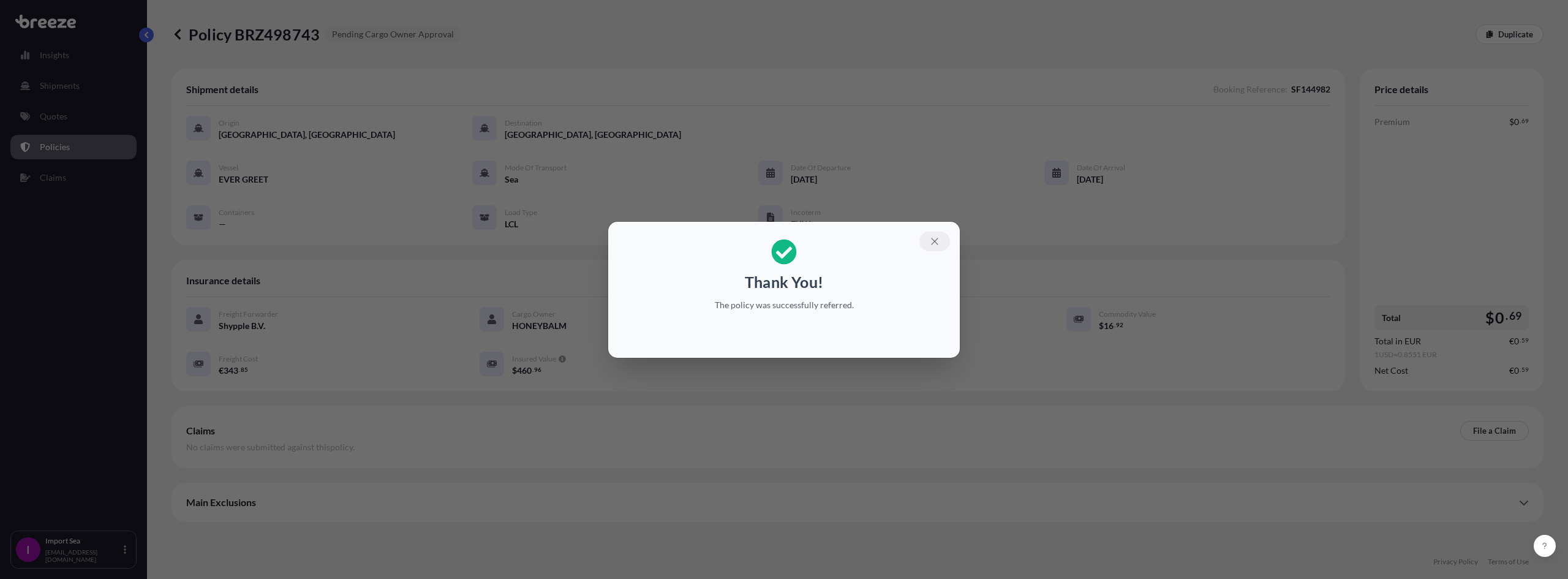
click at [937, 242] on icon "button" at bounding box center [935, 241] width 11 height 11
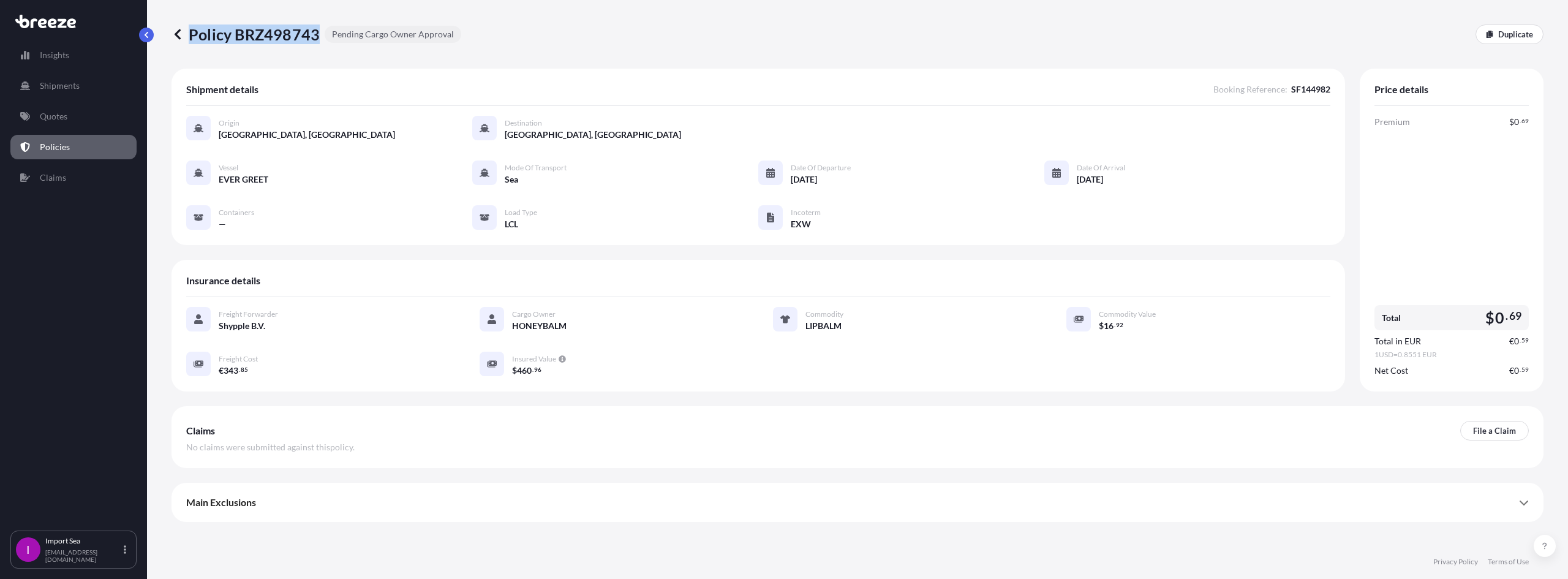
click at [315, 42] on div "Policy BRZ498743 Pending Cargo Owner Approval" at bounding box center [316, 34] width 290 height 19
copy p "Policy BRZ498743"
